Goal: Entertainment & Leisure: Browse casually

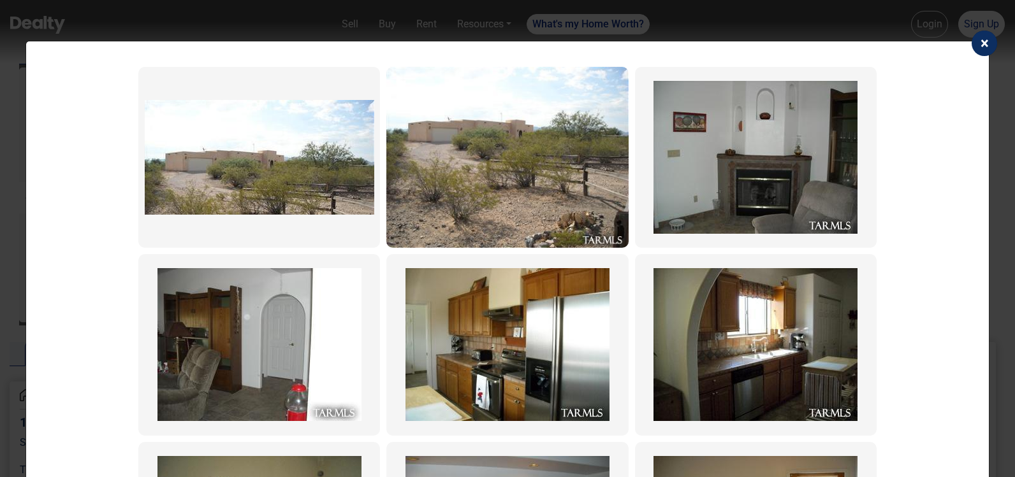
click at [249, 130] on img at bounding box center [259, 157] width 229 height 115
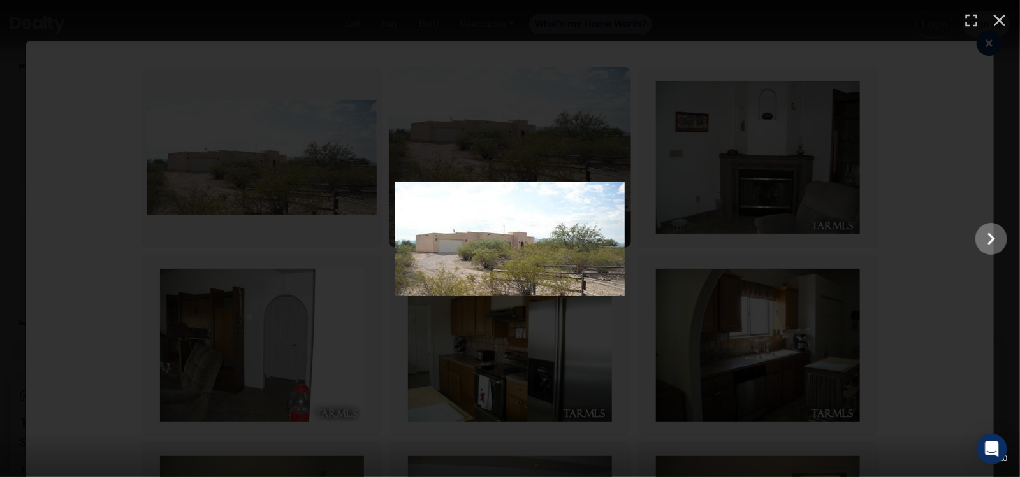
click at [992, 240] on icon "Show slide 2 of 20" at bounding box center [992, 239] width 8 height 12
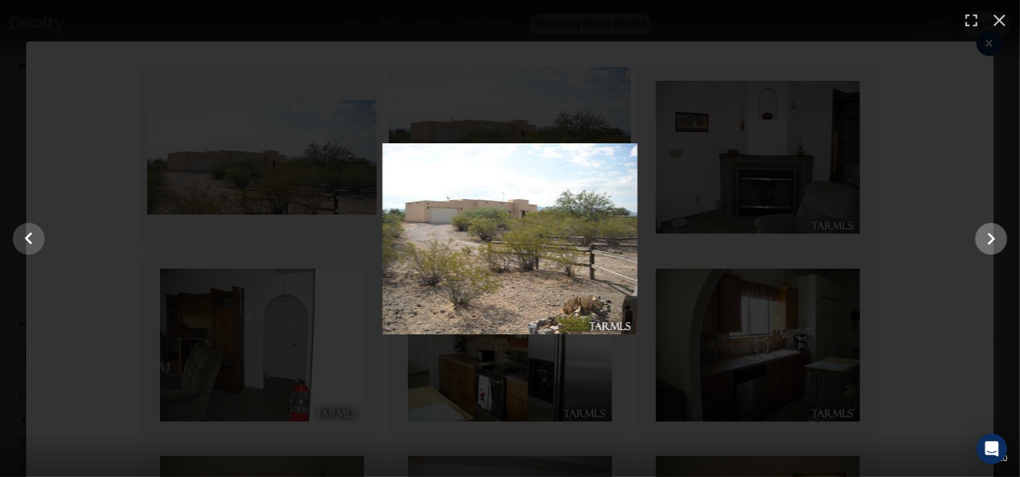
click at [992, 240] on icon "Show slide 3 of 20" at bounding box center [992, 239] width 8 height 12
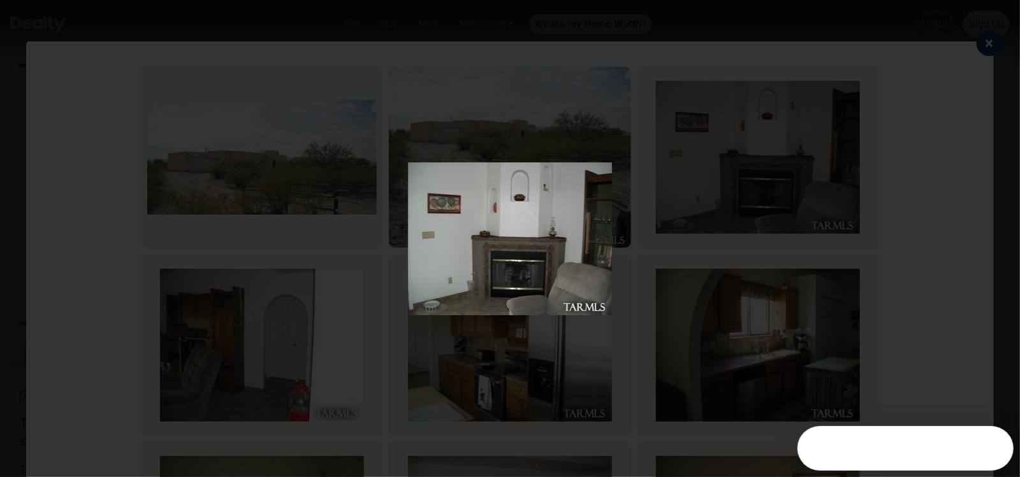
click at [992, 239] on icon "Show slide 4 of 20" at bounding box center [991, 239] width 24 height 31
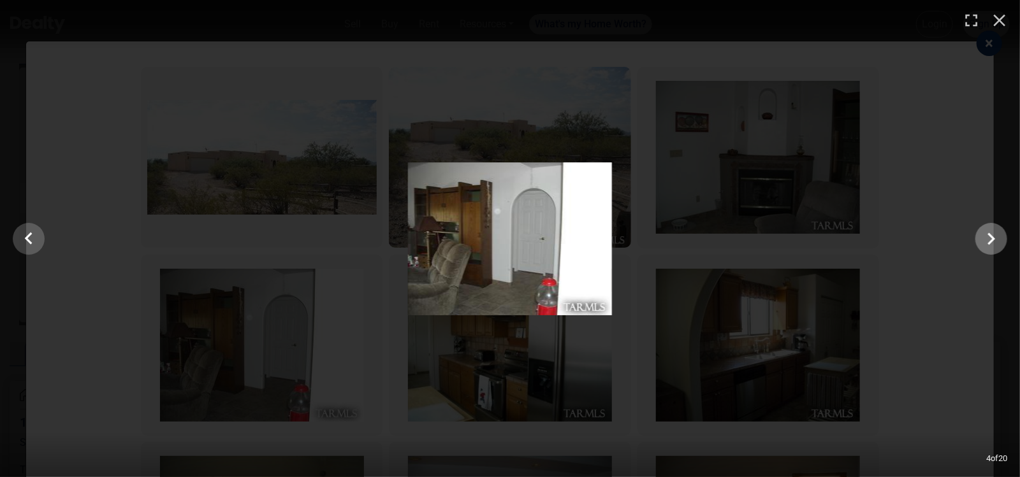
click at [992, 238] on icon "Show slide 5 of 20" at bounding box center [991, 239] width 24 height 31
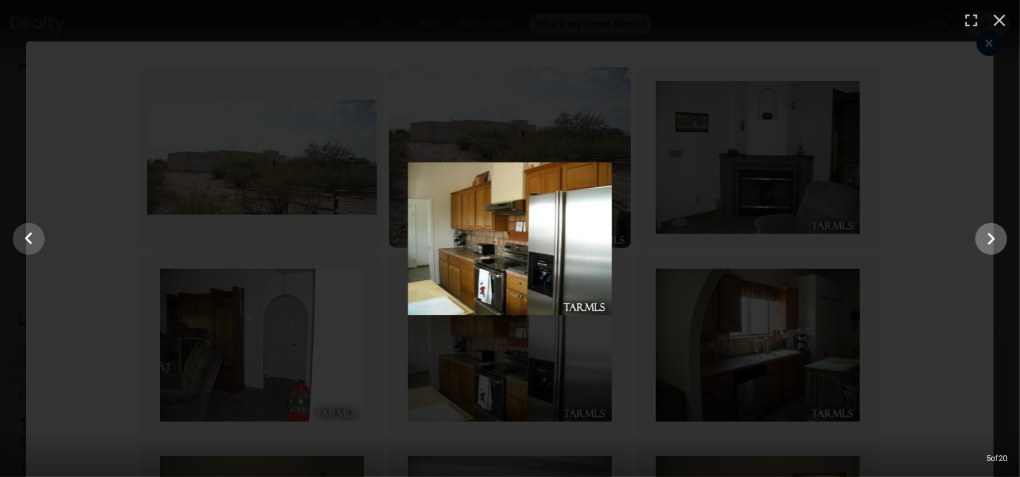
click at [992, 238] on icon "Show slide 6 of 20" at bounding box center [991, 239] width 24 height 31
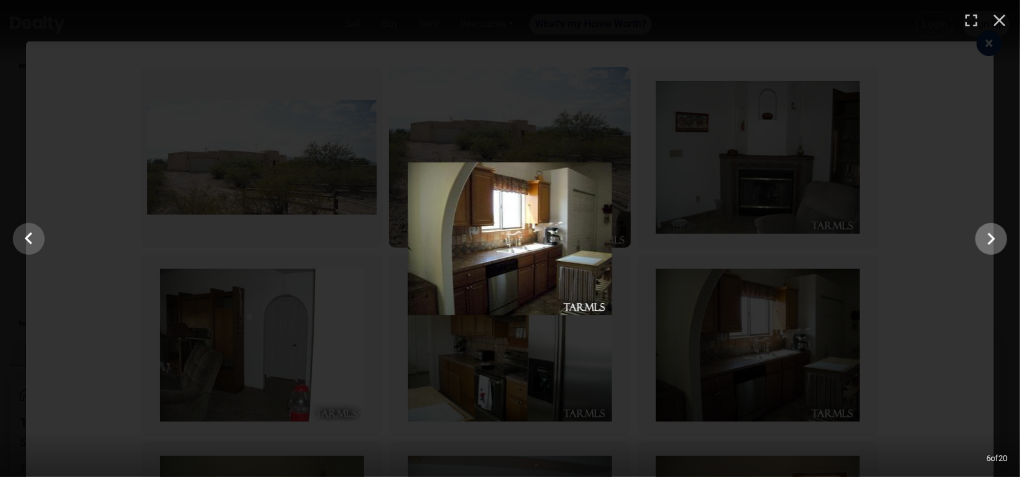
click at [992, 238] on icon "Show slide 7 of 20" at bounding box center [991, 239] width 24 height 31
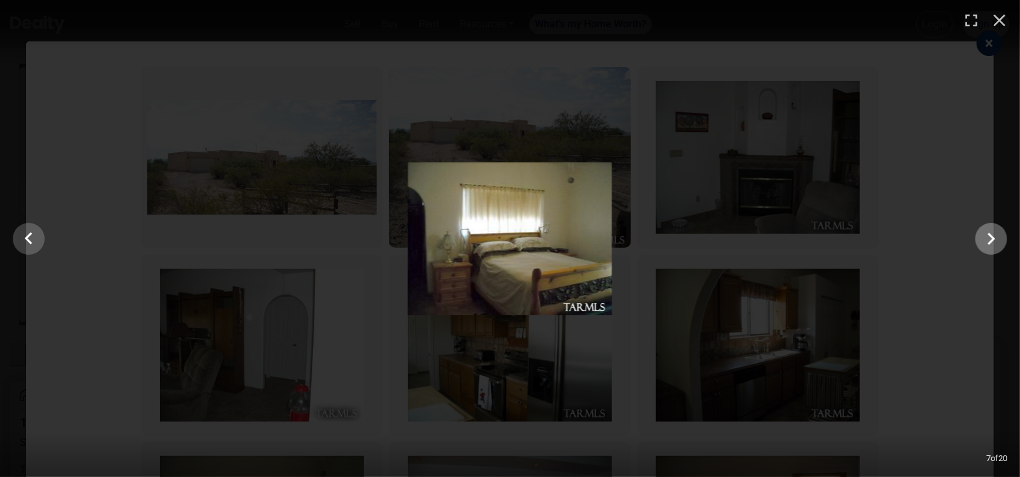
click at [992, 238] on icon "Show slide 8 of 20" at bounding box center [991, 239] width 24 height 31
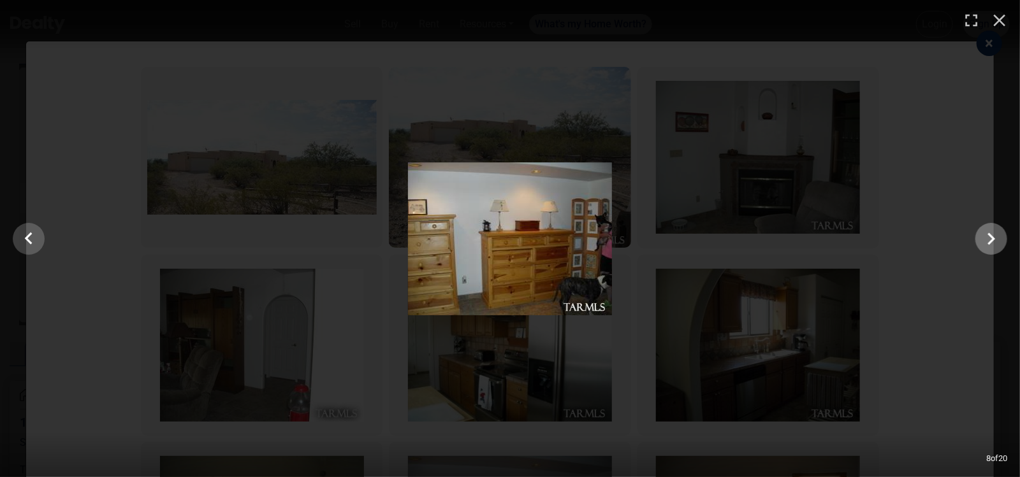
click at [992, 238] on icon "Show slide 9 of 20" at bounding box center [991, 239] width 24 height 31
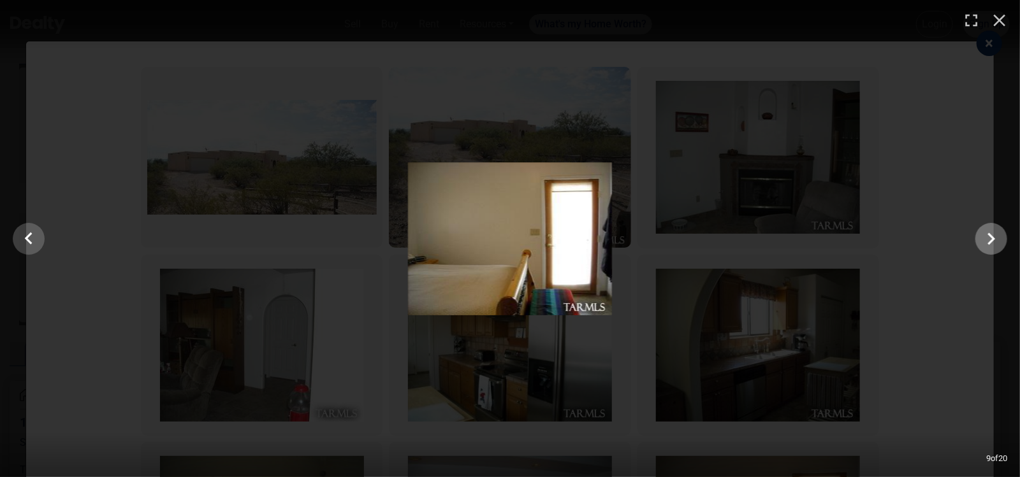
click at [992, 238] on icon "Show slide 10 of 20" at bounding box center [991, 239] width 24 height 31
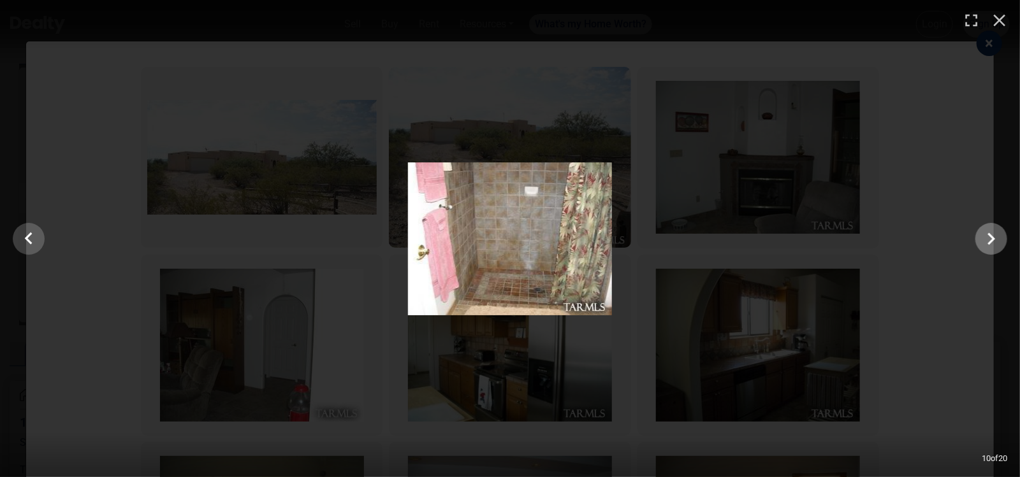
click at [992, 238] on icon "Show slide 11 of 20" at bounding box center [992, 239] width 8 height 12
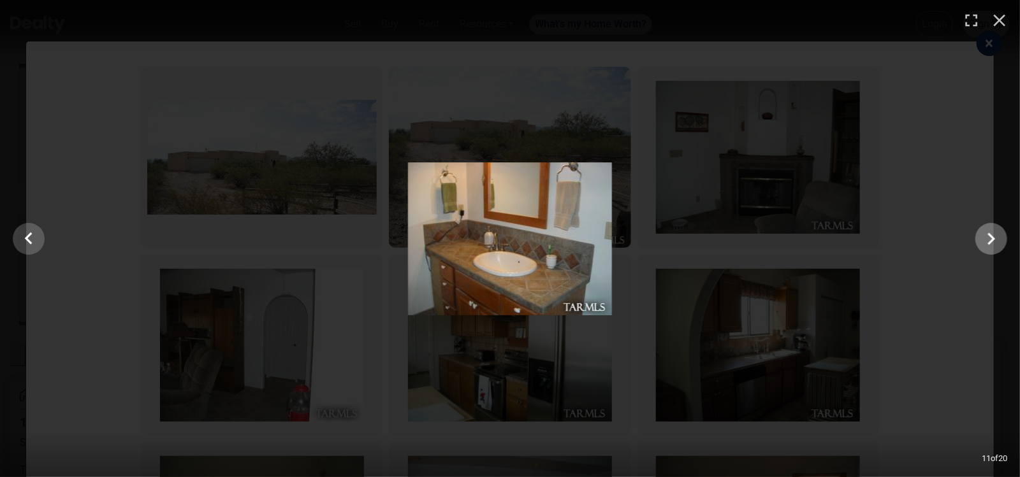
click at [992, 238] on icon "Show slide 12 of 20" at bounding box center [992, 239] width 8 height 12
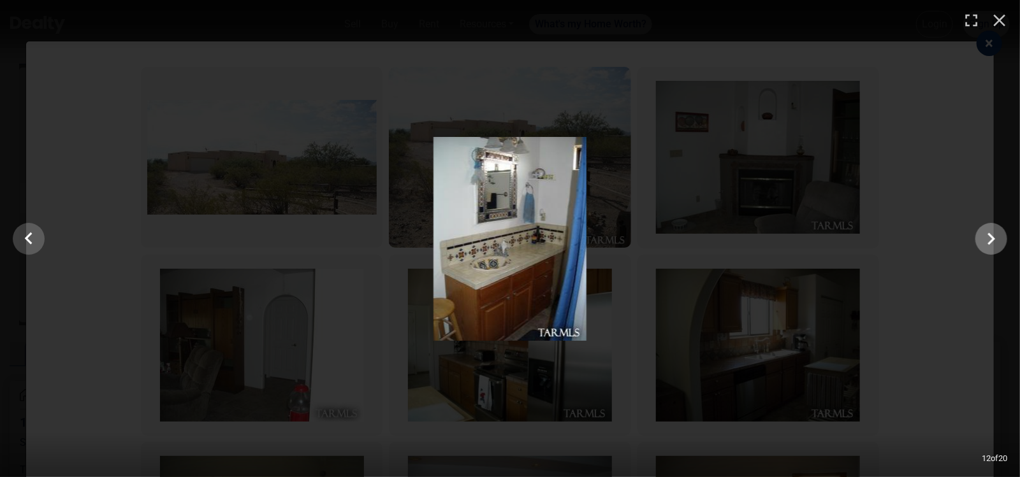
click at [992, 238] on icon "Show slide 13 of 20" at bounding box center [992, 239] width 8 height 12
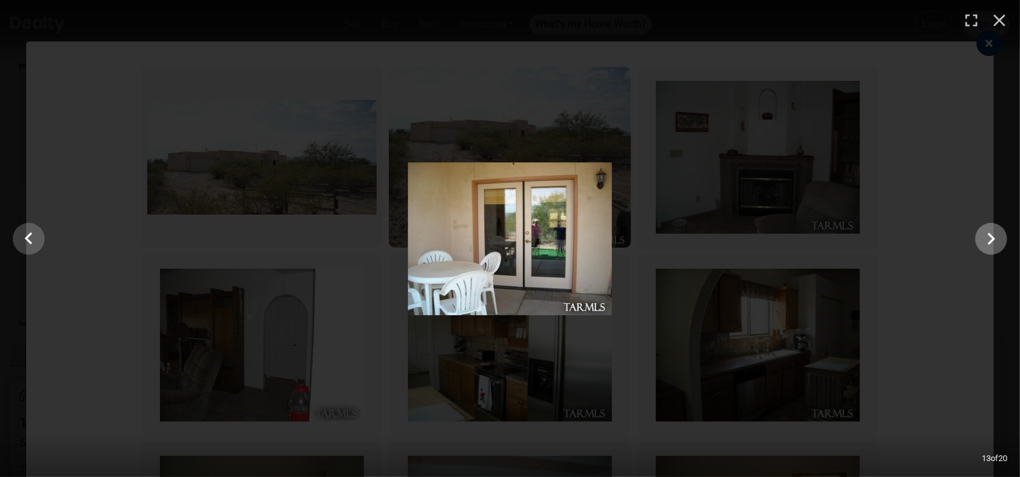
click at [992, 238] on icon "Show slide 14 of 20" at bounding box center [992, 239] width 8 height 12
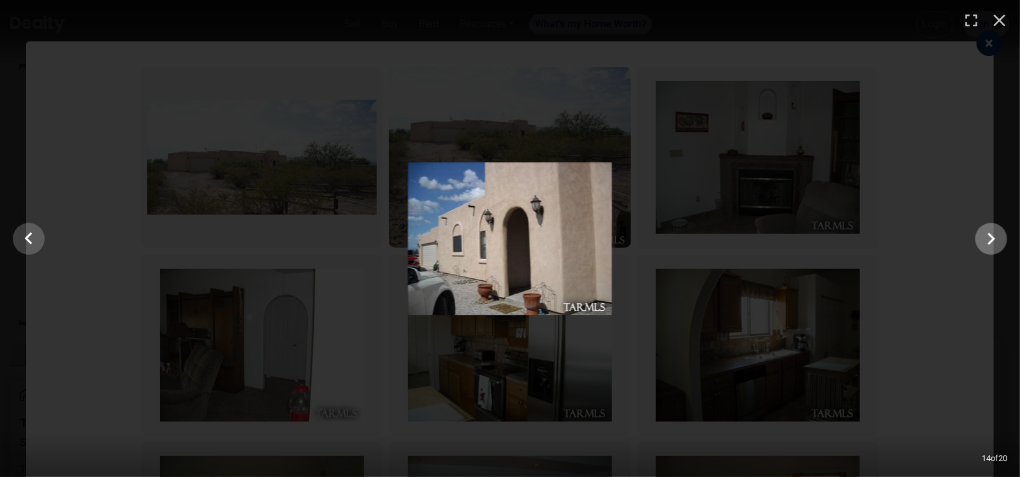
click at [993, 238] on icon "Show slide 15 of 20" at bounding box center [992, 239] width 8 height 12
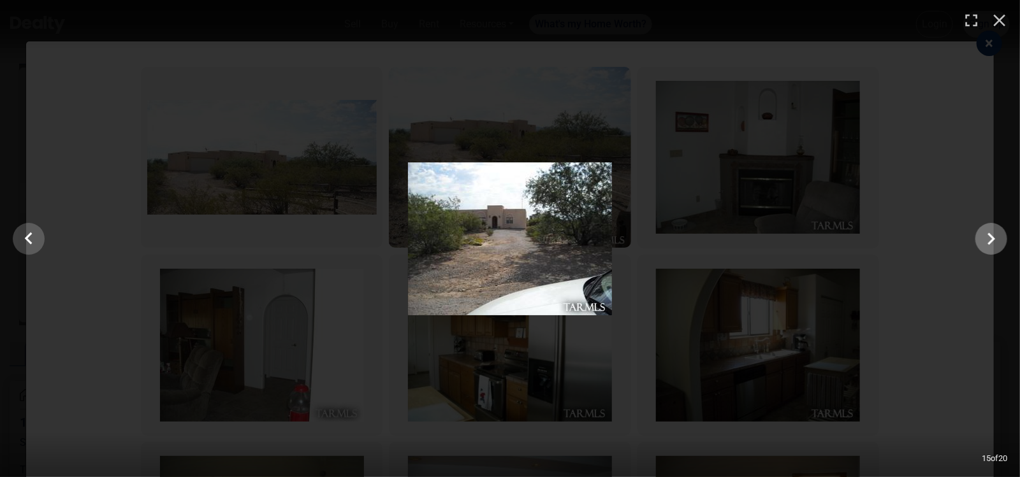
click at [993, 238] on icon "Show slide 16 of 20" at bounding box center [992, 239] width 8 height 12
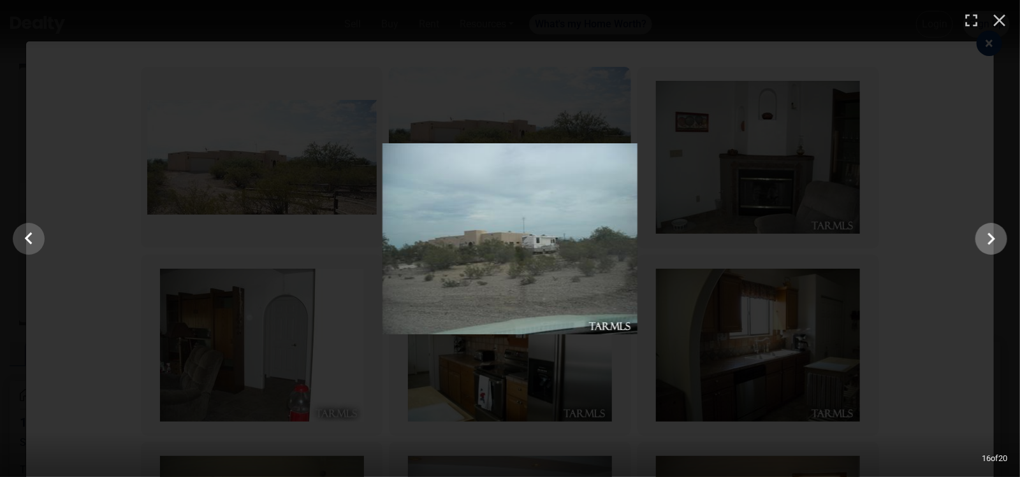
click at [993, 238] on icon "Show slide 17 of 20" at bounding box center [992, 239] width 8 height 12
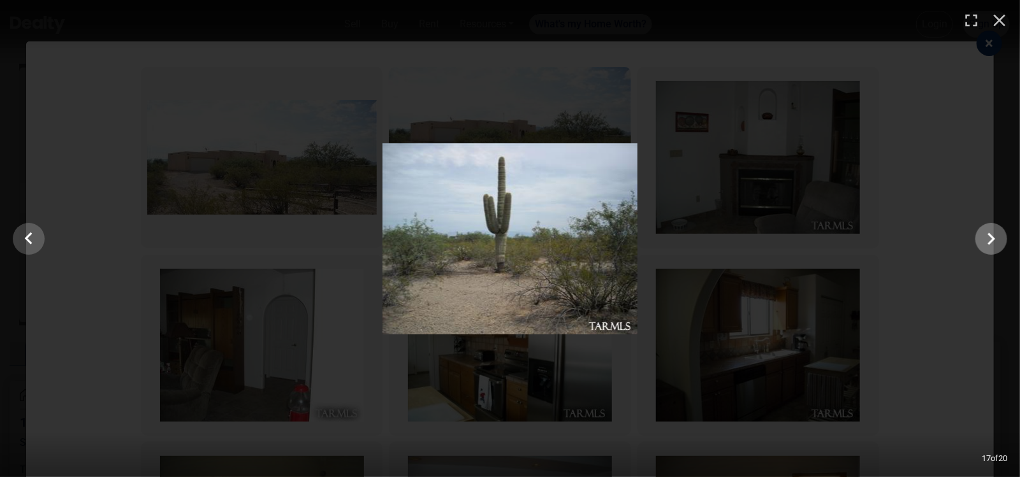
click at [993, 238] on icon "Show slide 18 of 20" at bounding box center [992, 239] width 8 height 12
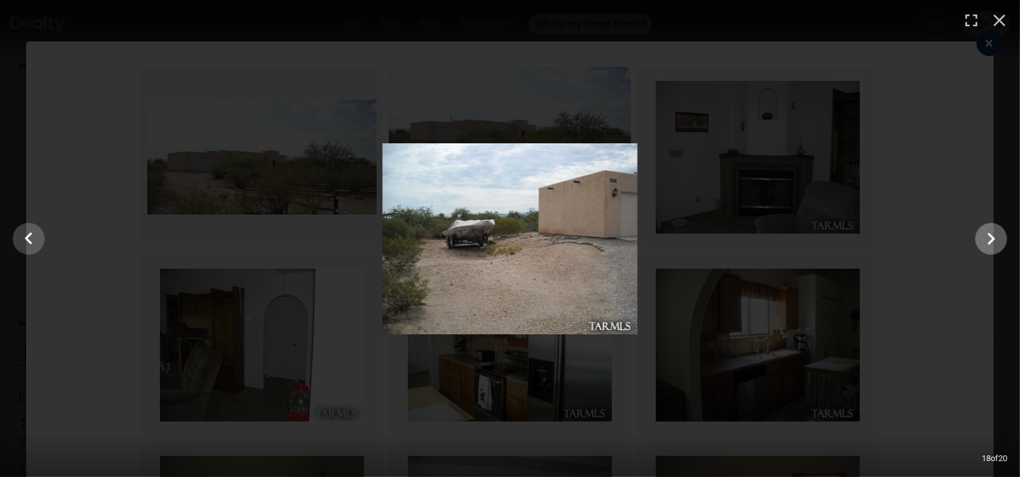
click at [993, 238] on icon "Show slide 19 of 20" at bounding box center [992, 239] width 8 height 12
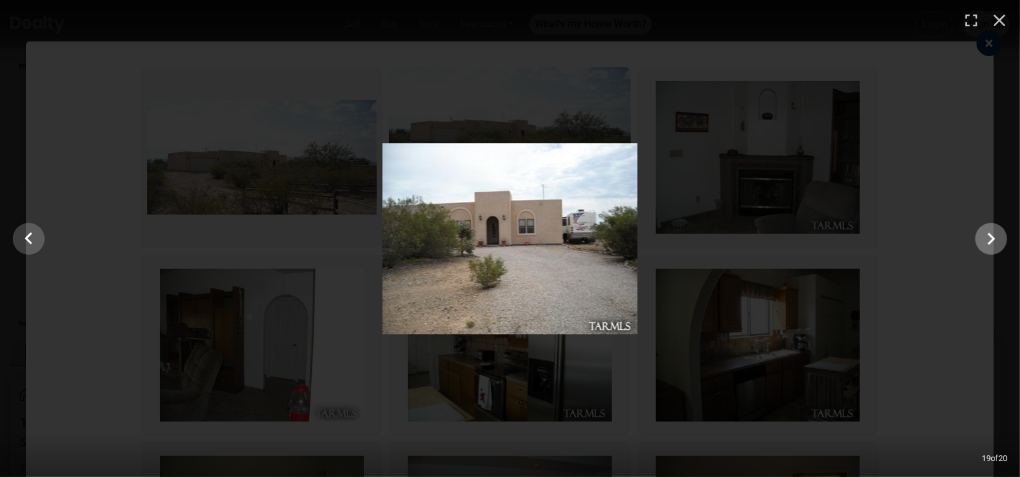
click at [993, 238] on icon "Show slide 20 of 20" at bounding box center [992, 239] width 8 height 12
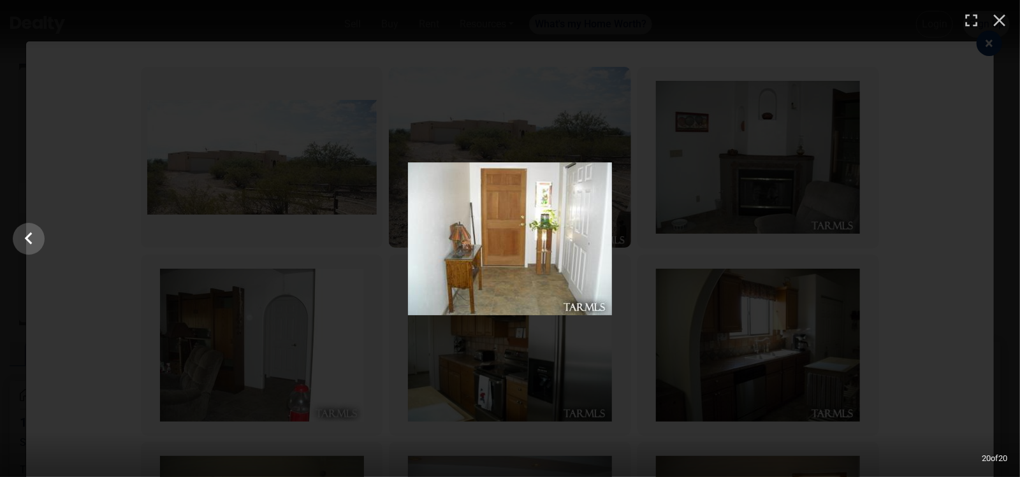
click at [993, 238] on div at bounding box center [510, 239] width 1020 height 153
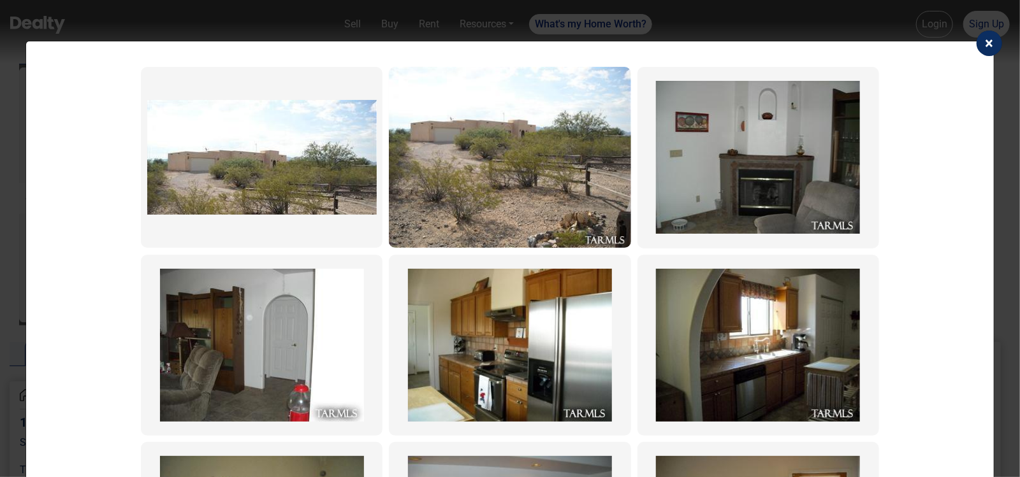
click at [985, 45] on span "×" at bounding box center [989, 43] width 8 height 18
